Goal: Check status: Check status

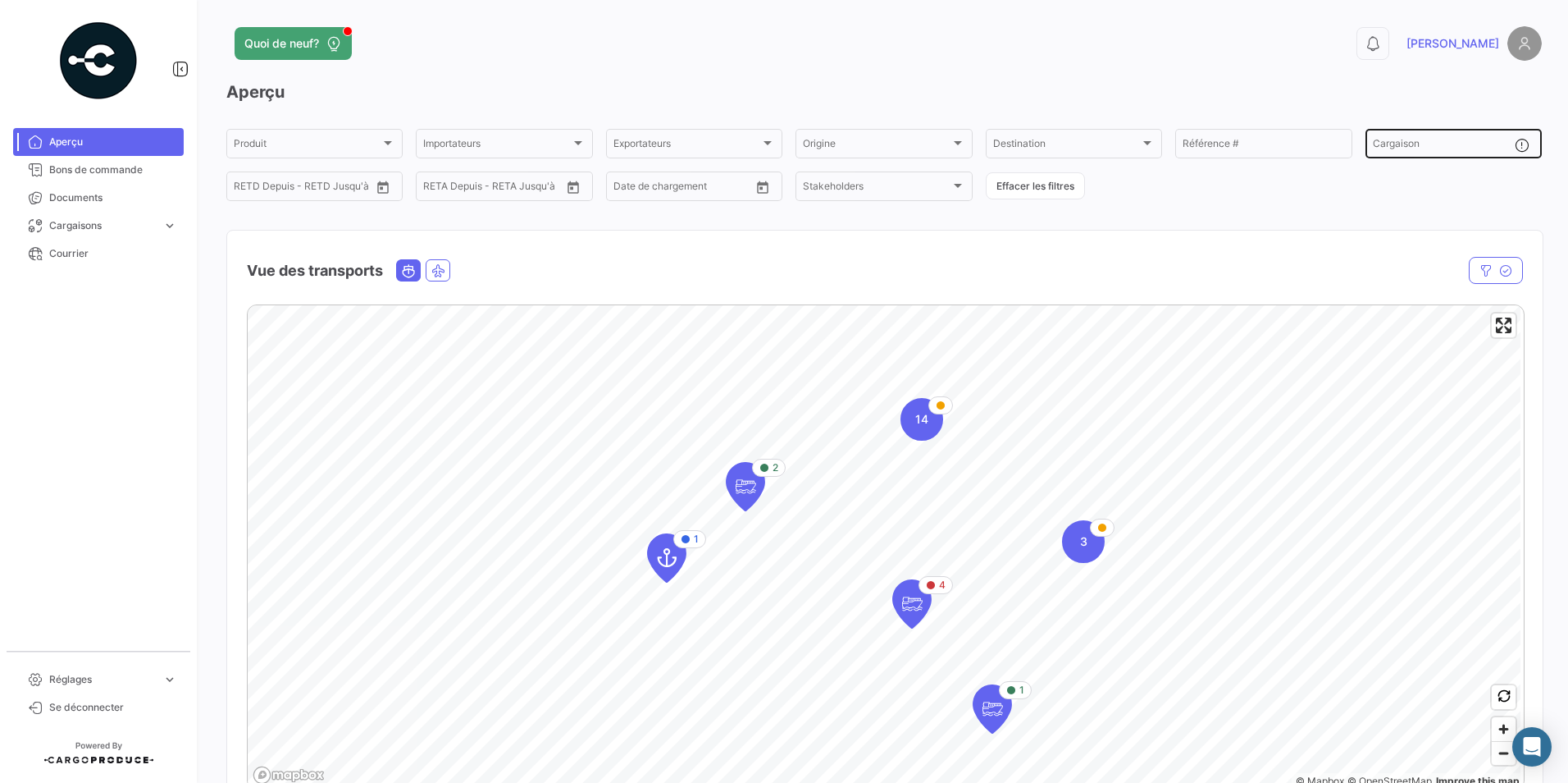
click at [754, 146] on input "Cargaison" at bounding box center [1443, 145] width 142 height 11
paste input "MEDU9667471"
type input "MEDU9667471"
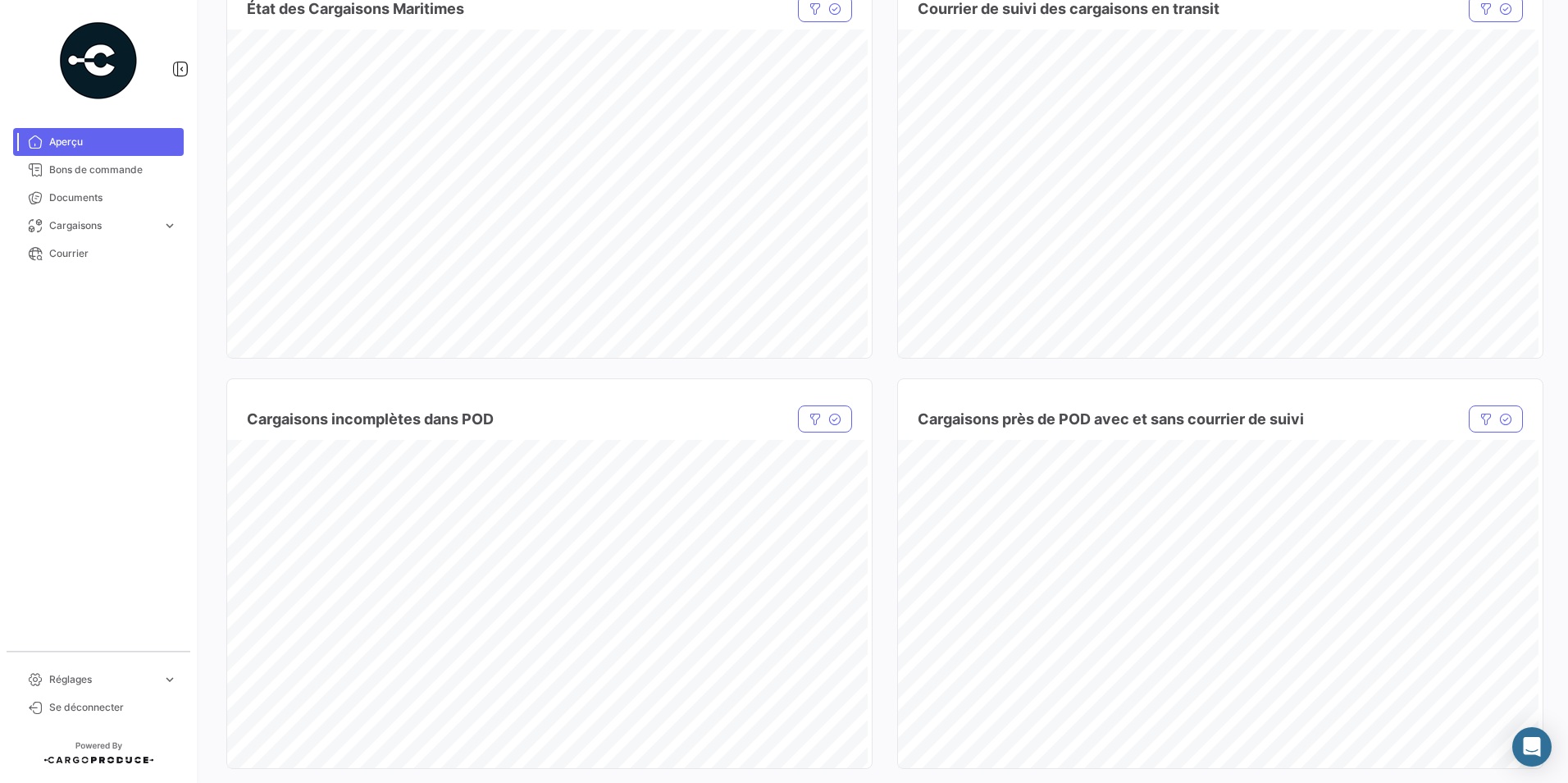
scroll to position [1149, 0]
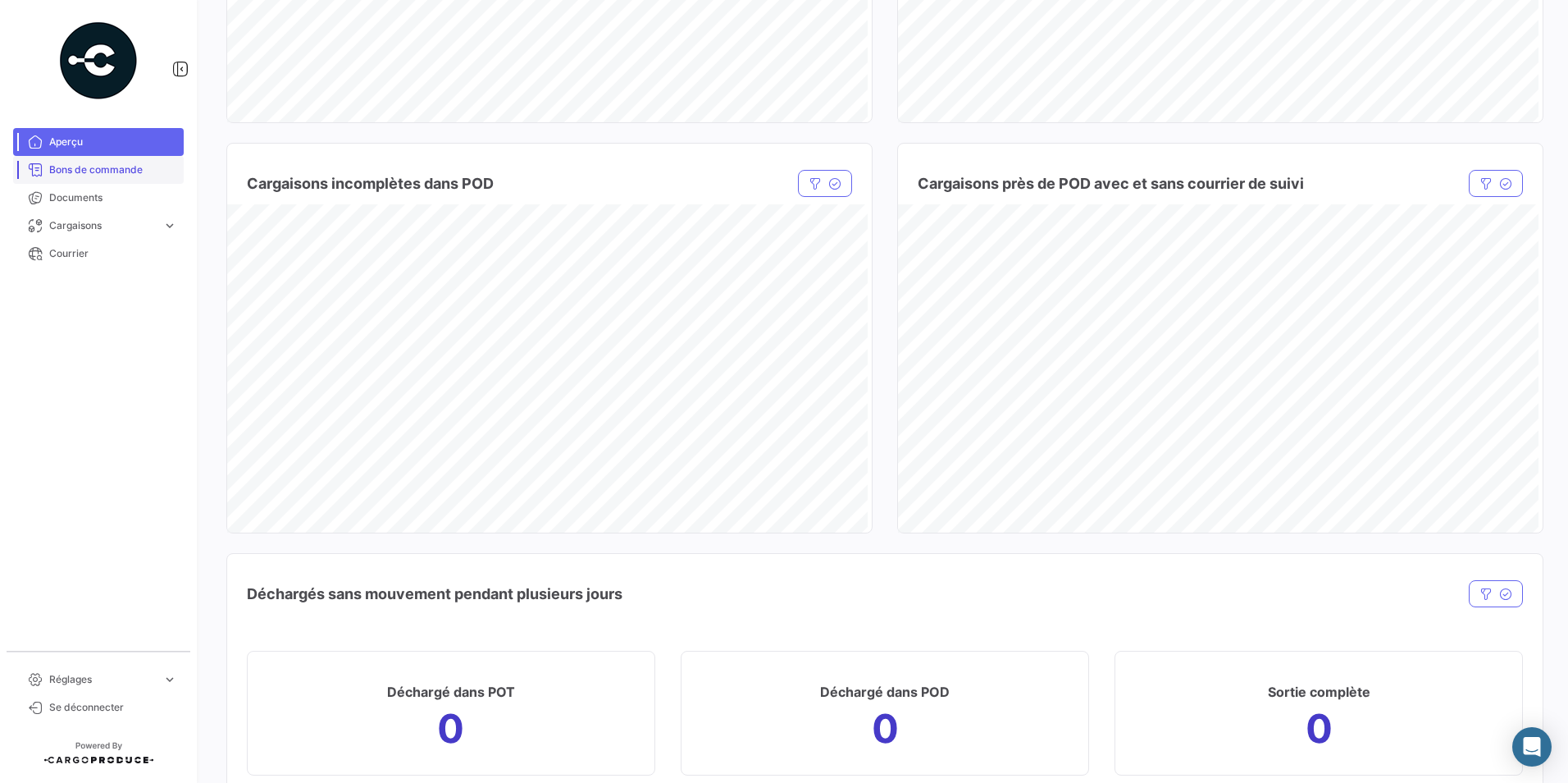
click at [80, 170] on span "Bons de commande" at bounding box center [113, 170] width 128 height 15
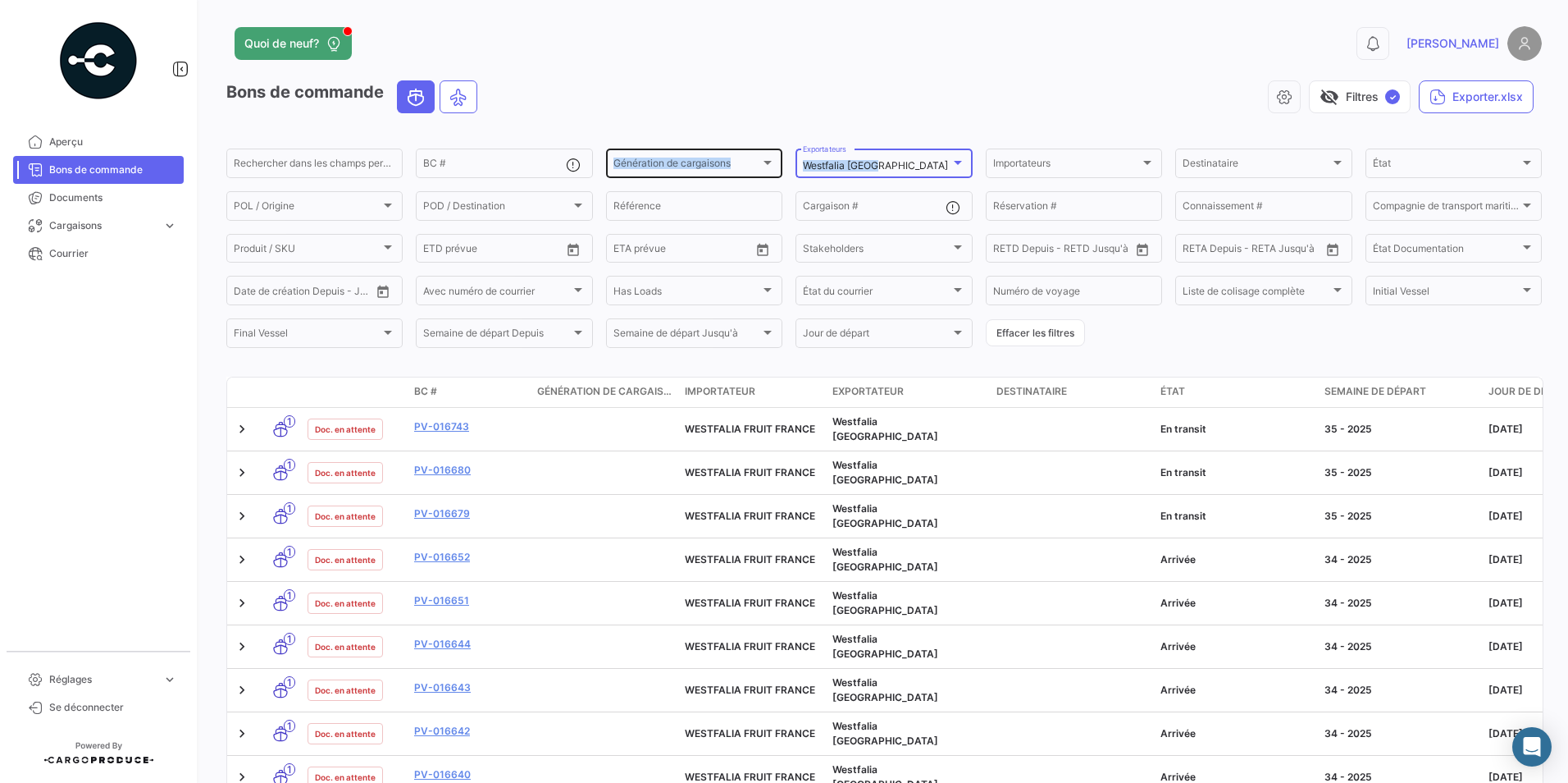
drag, startPoint x: 887, startPoint y: 162, endPoint x: 645, endPoint y: 176, distance: 242.4
click at [0, 0] on div "Rechercher dans les champs personnalisés... BC # Génération de cargaisons Génér…" at bounding box center [0, 0] width 0 height 0
drag, startPoint x: 645, startPoint y: 176, endPoint x: 845, endPoint y: 156, distance: 201.0
click at [754, 156] on div "Westfalia Perú Exportateurs" at bounding box center [883, 162] width 162 height 32
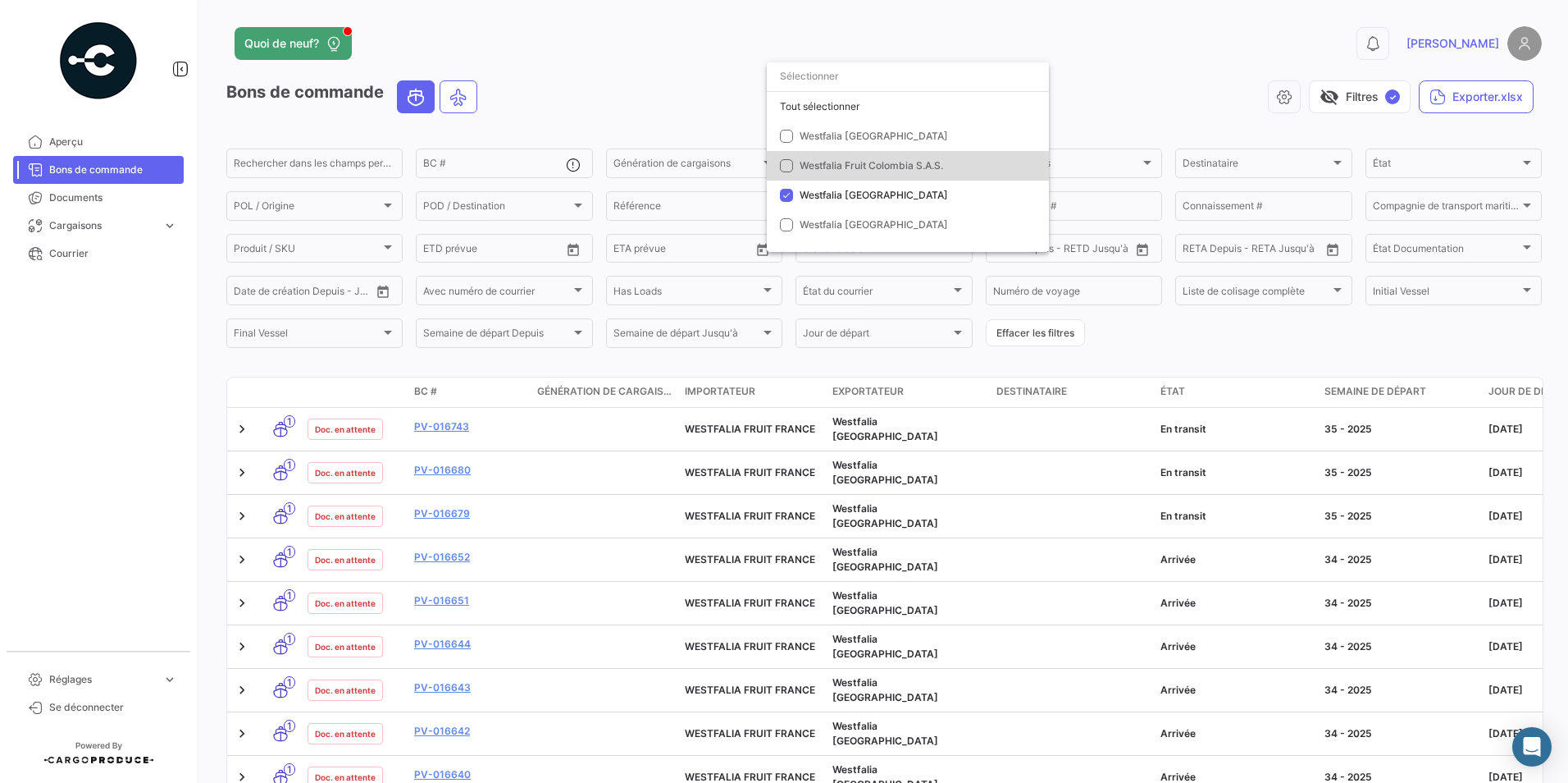
click at [754, 165] on span "Westfalia Fruit Colombia S.A.S." at bounding box center [872, 165] width 144 height 12
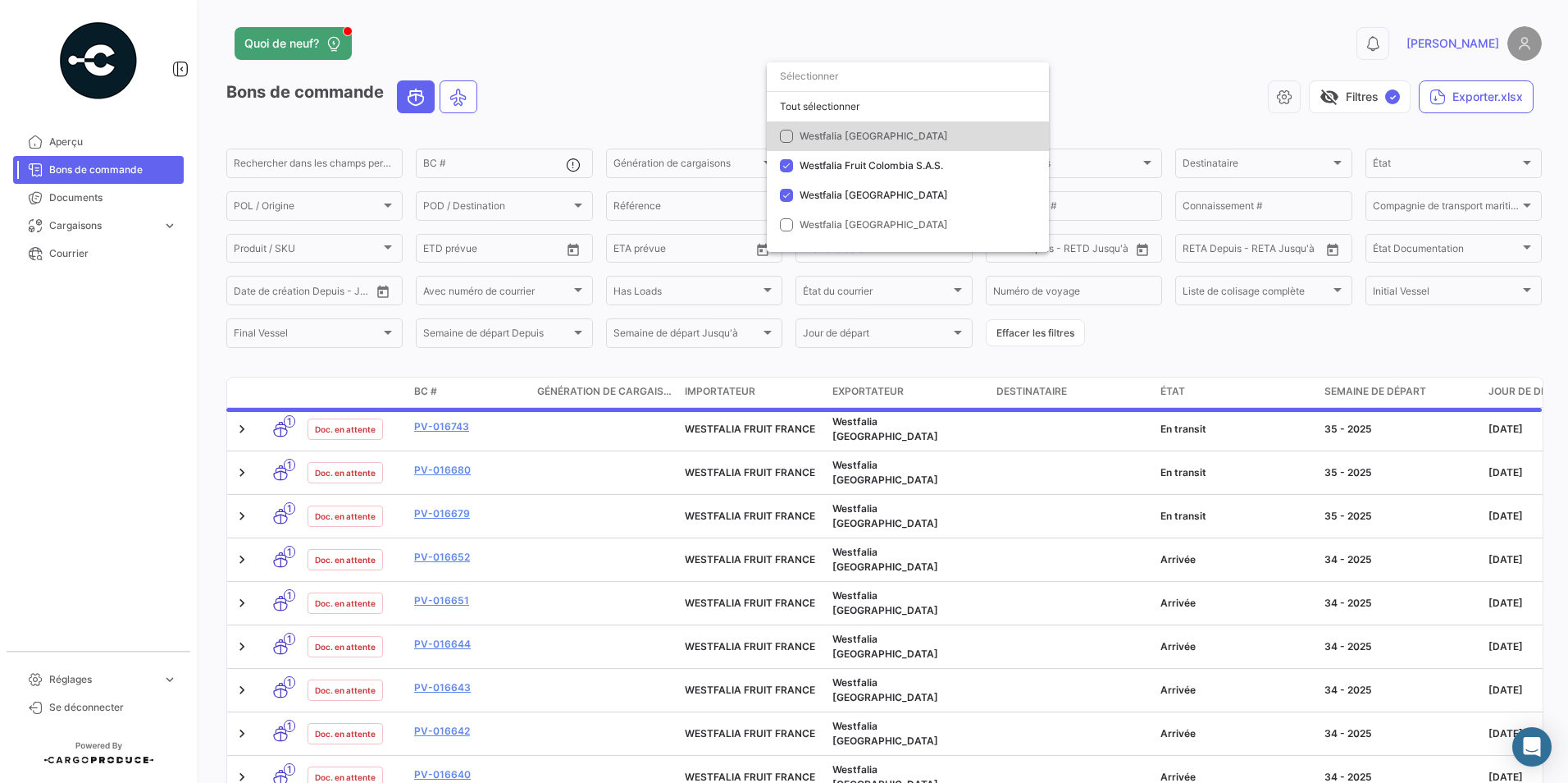
click at [754, 132] on mat-pseudo-checkbox at bounding box center [786, 136] width 13 height 13
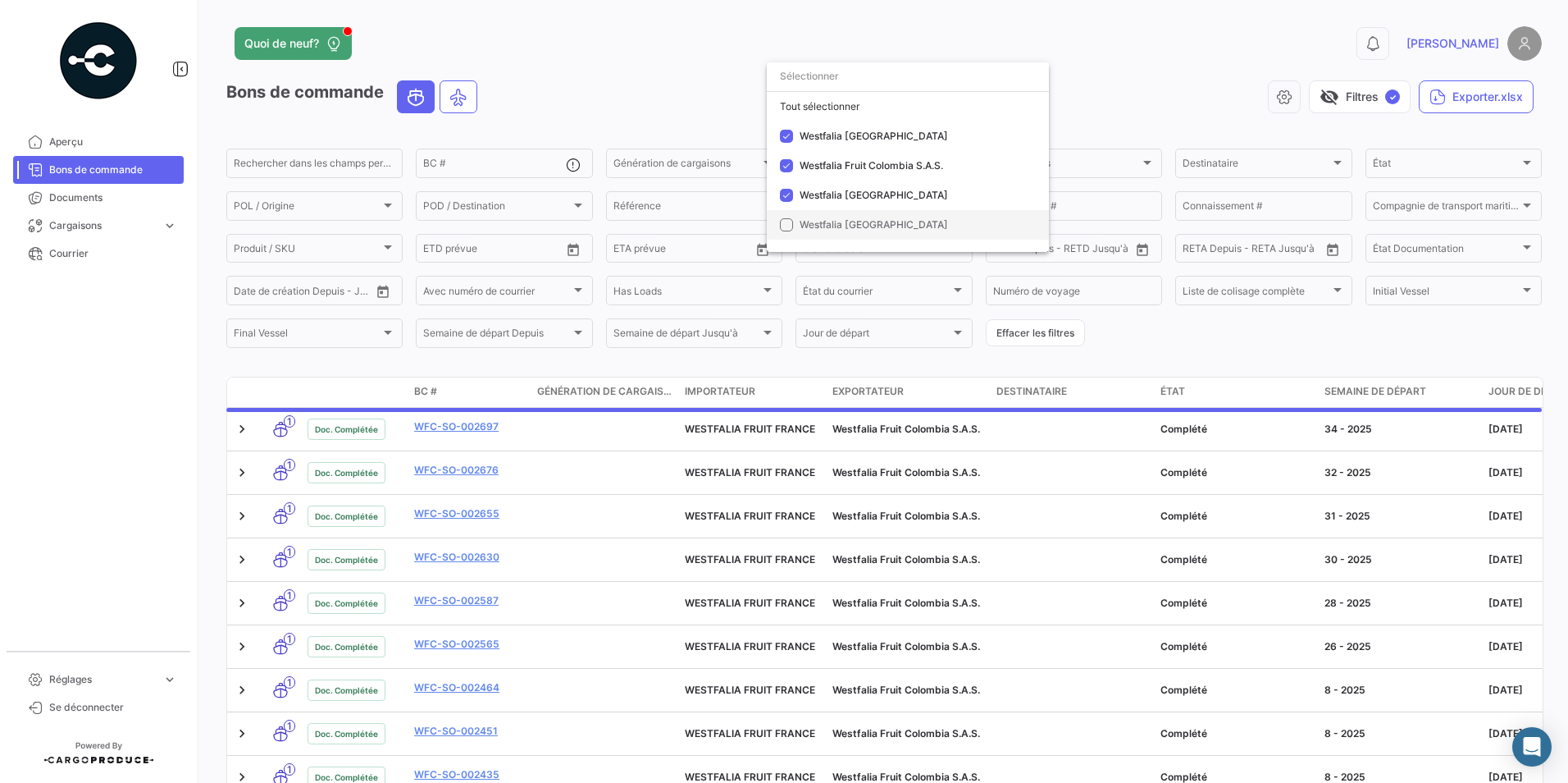
click at [754, 225] on mat-pseudo-checkbox at bounding box center [786, 224] width 13 height 13
click at [754, 80] on div at bounding box center [784, 391] width 1568 height 783
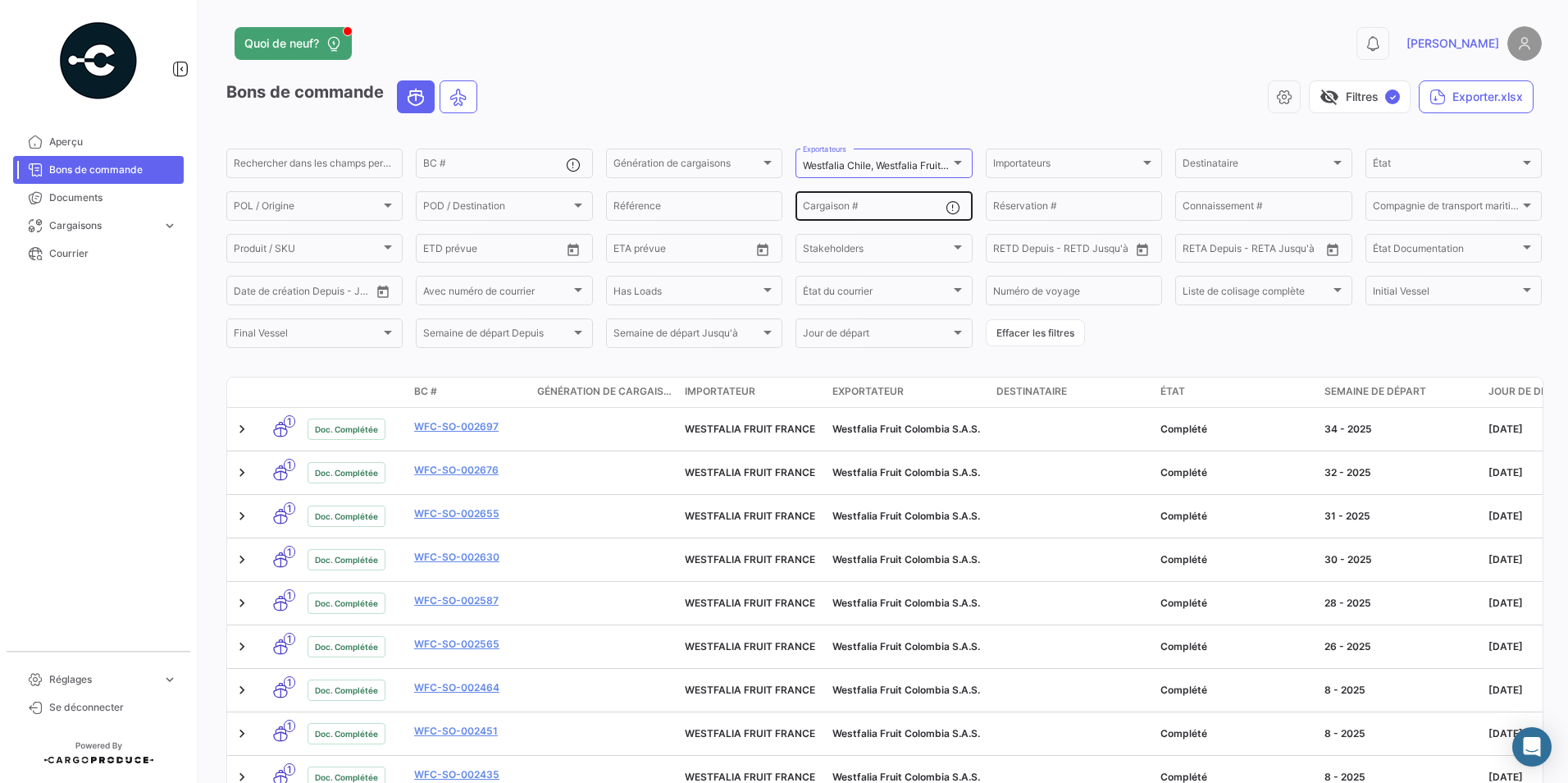
click at [754, 202] on input "Cargaison #" at bounding box center [874, 208] width 142 height 11
paste input "MEDU9667471"
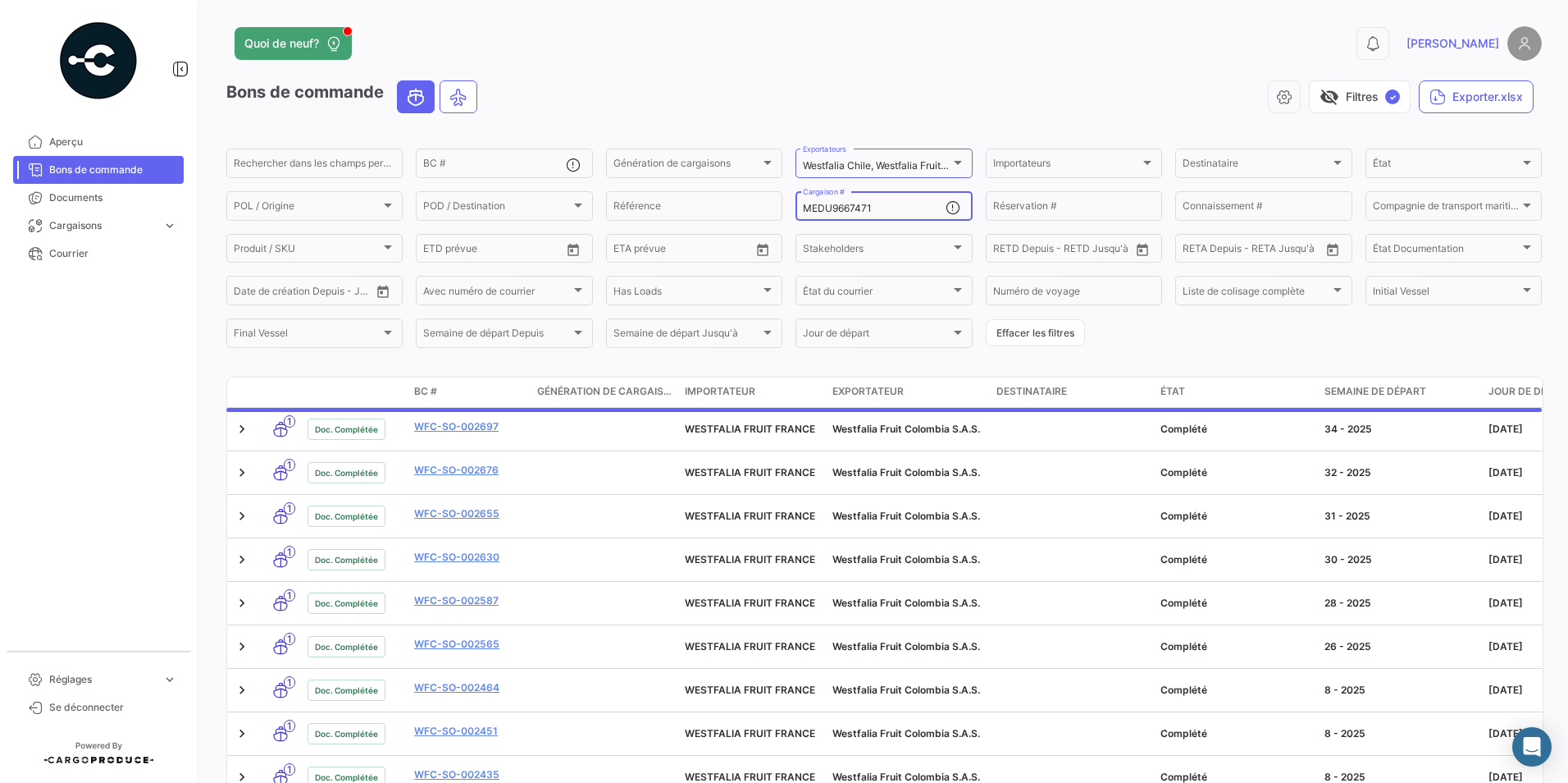
type input "MEDU9667471"
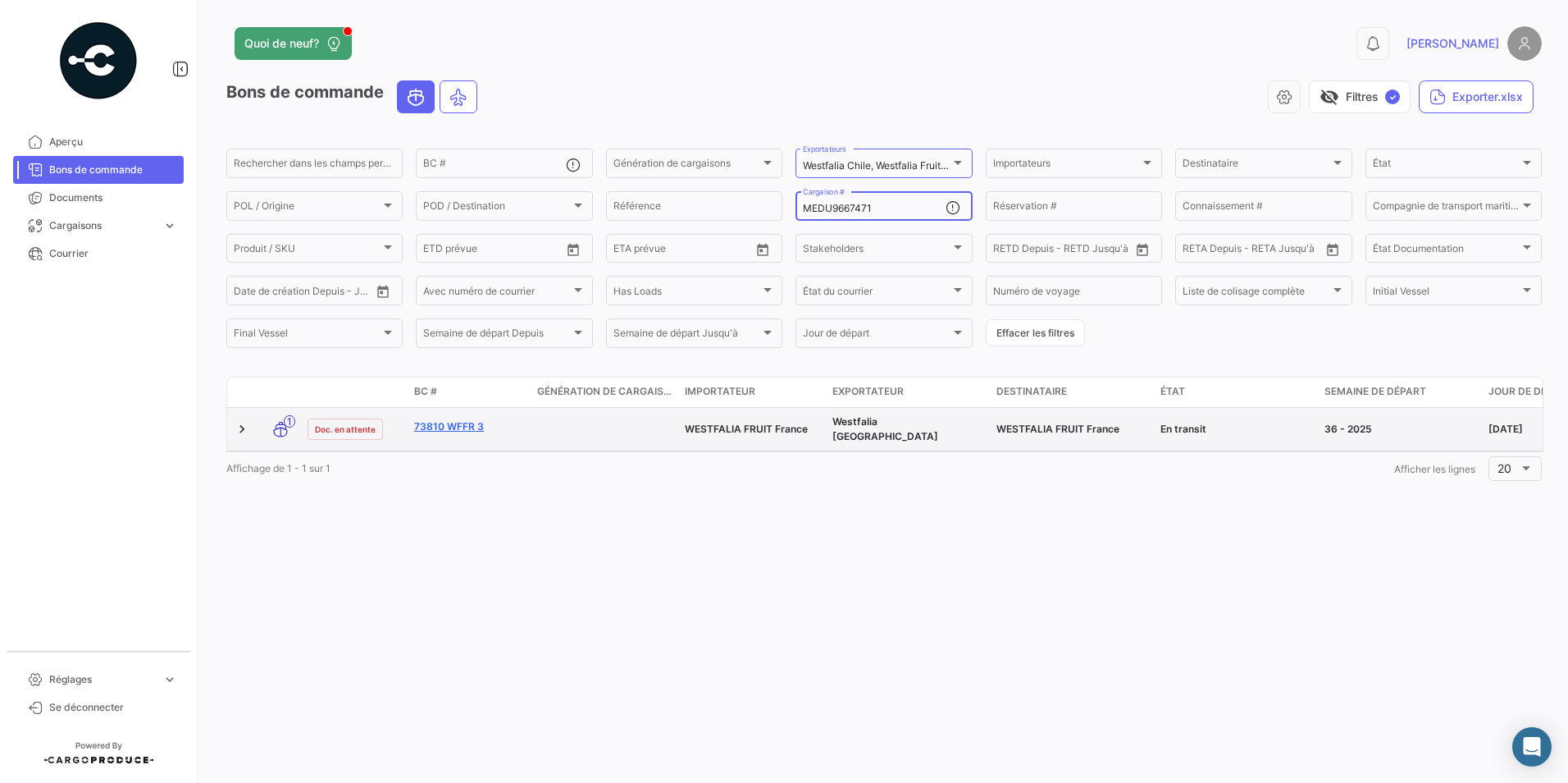
click at [452, 424] on link "73810 WFFR 3" at bounding box center [469, 427] width 110 height 15
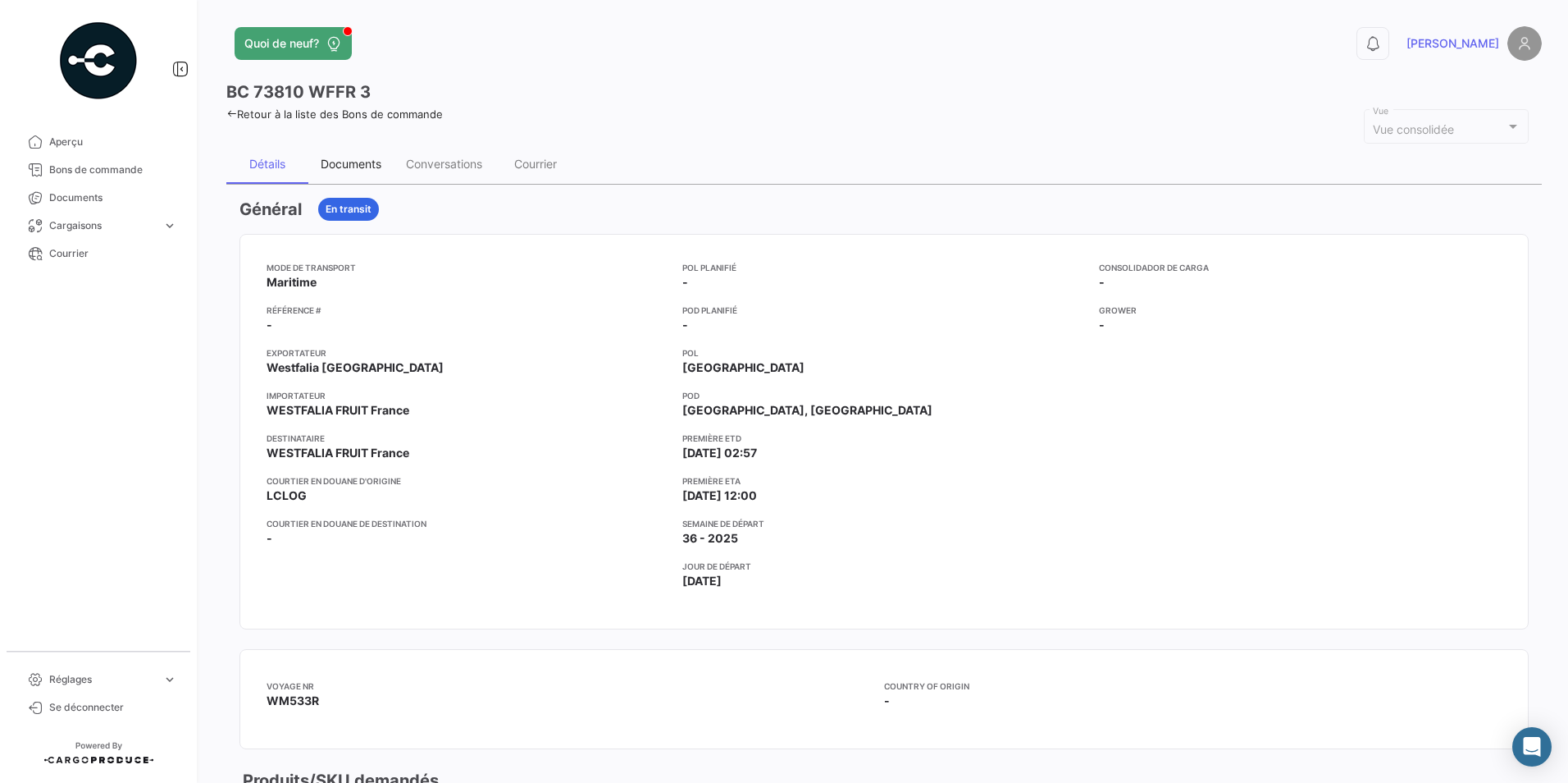
click at [349, 153] on div "Documents" at bounding box center [351, 164] width 86 height 40
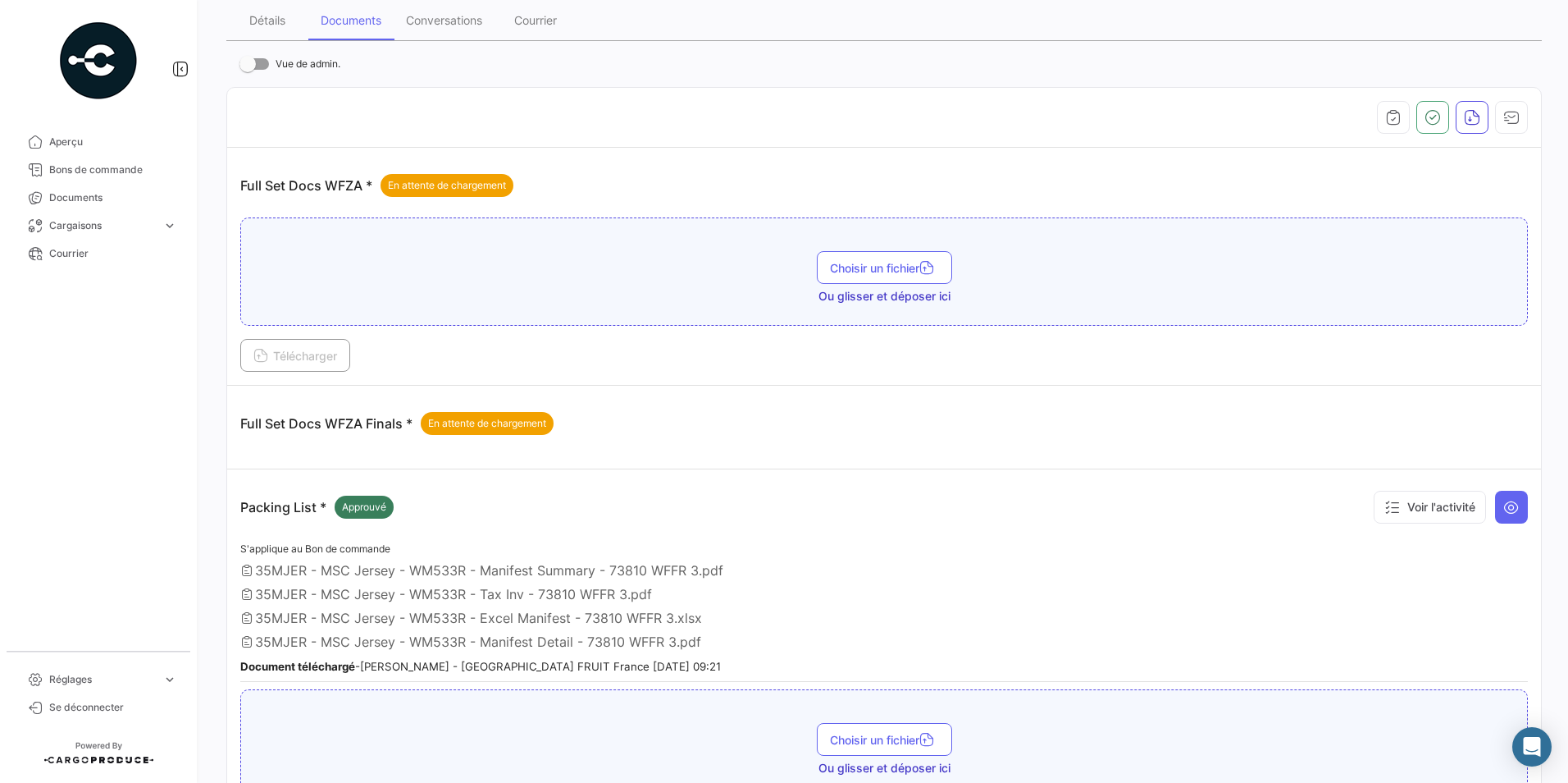
scroll to position [311, 0]
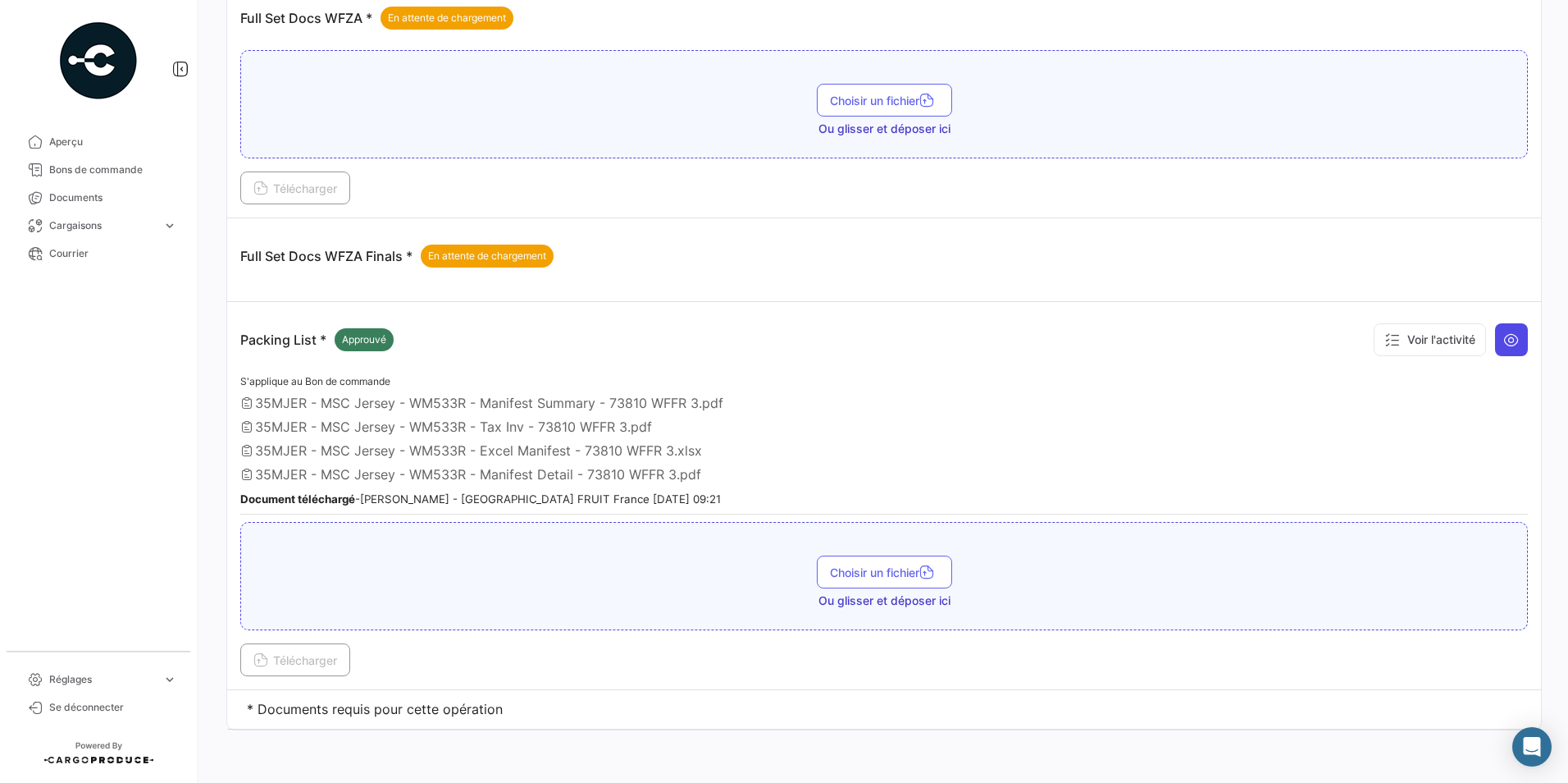
click at [754, 332] on icon at bounding box center [1511, 339] width 16 height 16
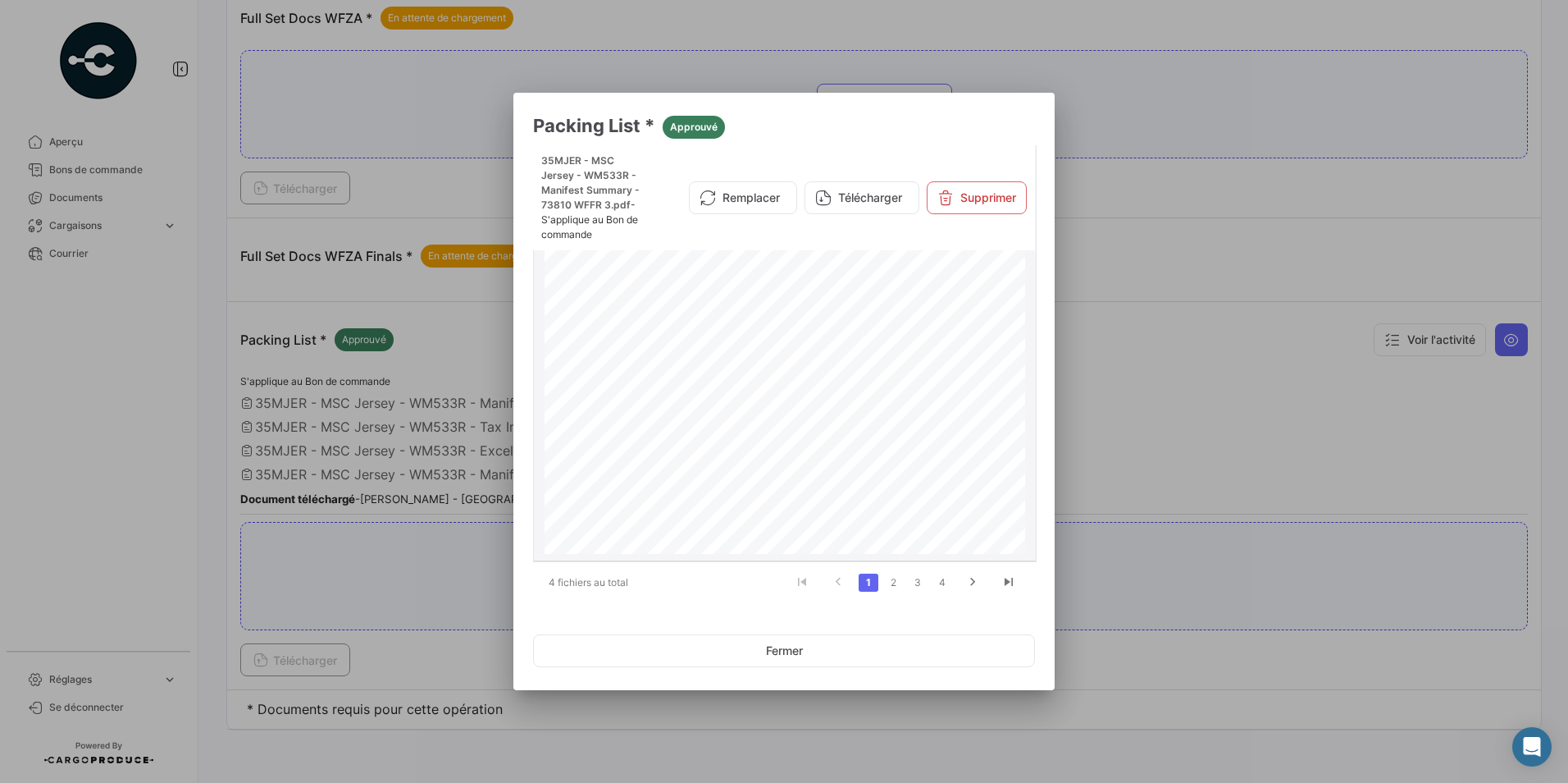
scroll to position [0, 0]
click at [754, 580] on link "2" at bounding box center [893, 582] width 20 height 18
